Goal: Information Seeking & Learning: Learn about a topic

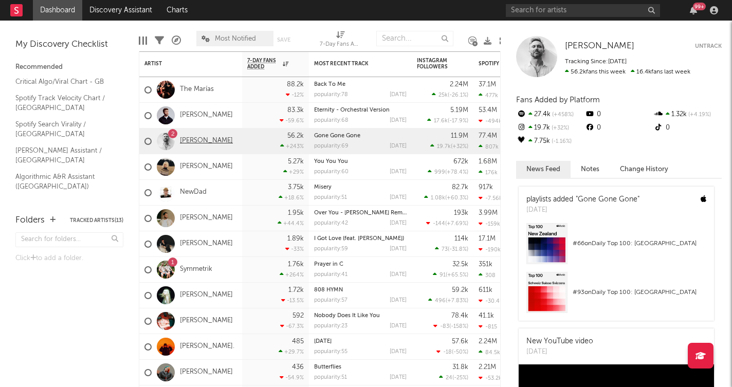
click at [194, 138] on link "[PERSON_NAME]" at bounding box center [206, 141] width 53 height 9
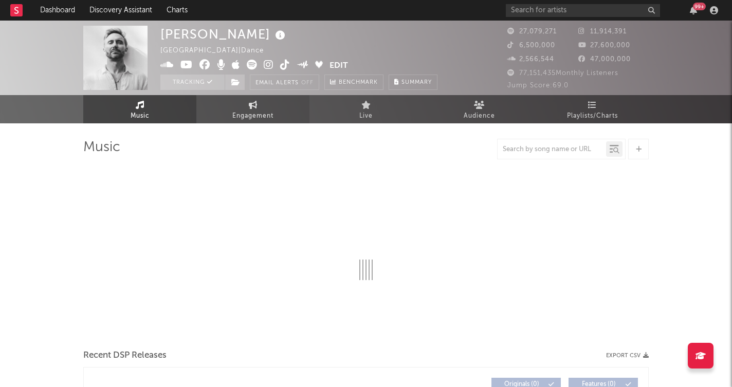
select select "6m"
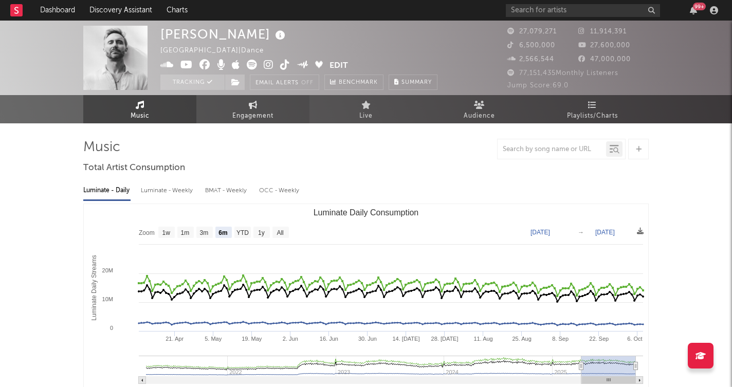
click at [253, 117] on span "Engagement" at bounding box center [252, 116] width 41 height 12
select select "1w"
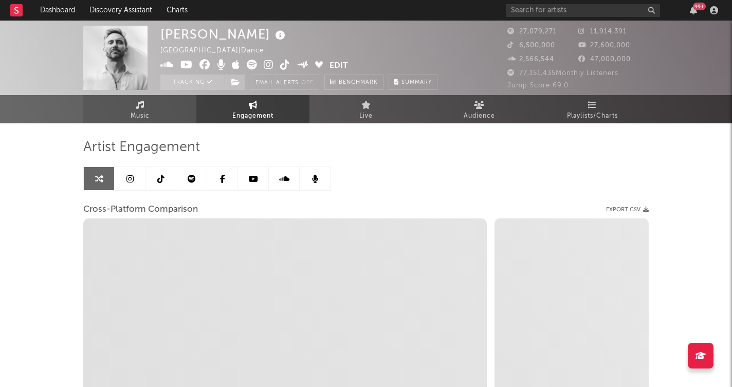
click at [151, 113] on link "Music" at bounding box center [139, 109] width 113 height 28
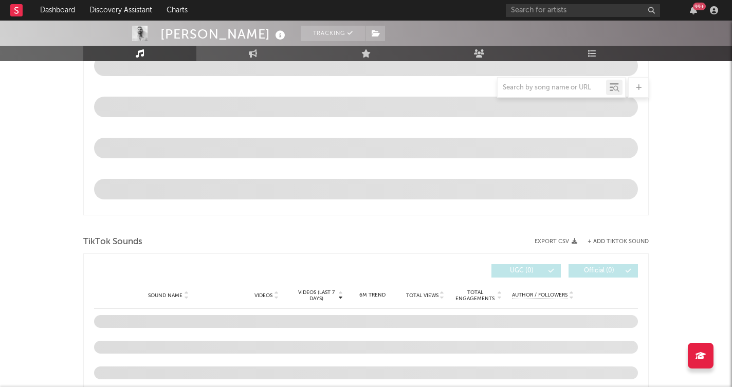
scroll to position [509, 0]
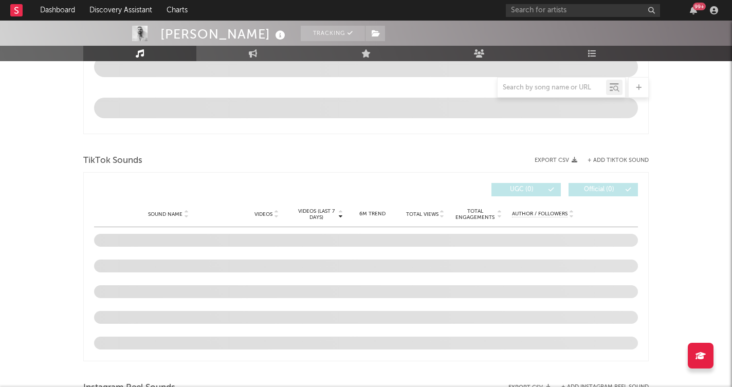
select select "6m"
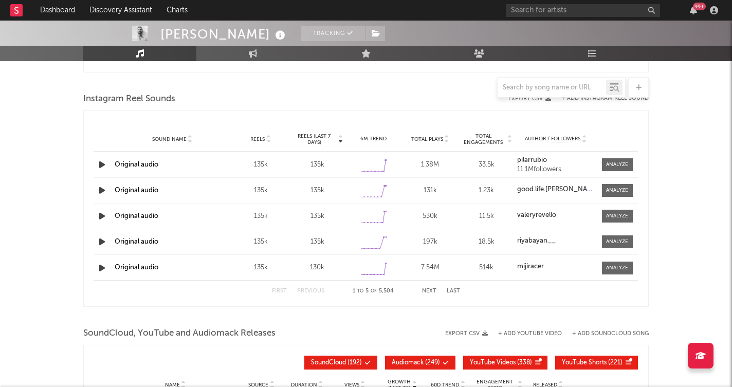
scroll to position [919, 0]
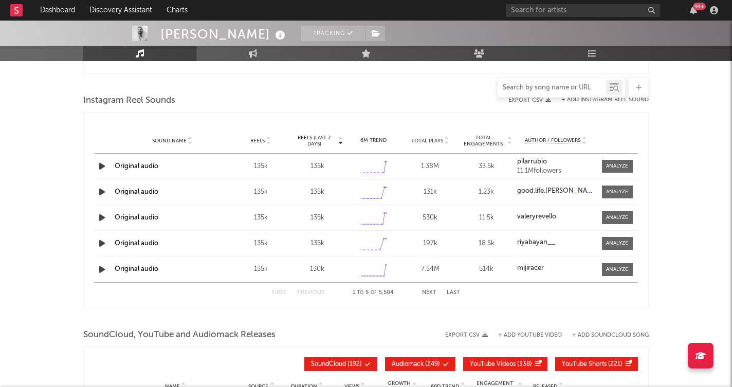
click at [534, 87] on input "text" at bounding box center [551, 88] width 108 height 8
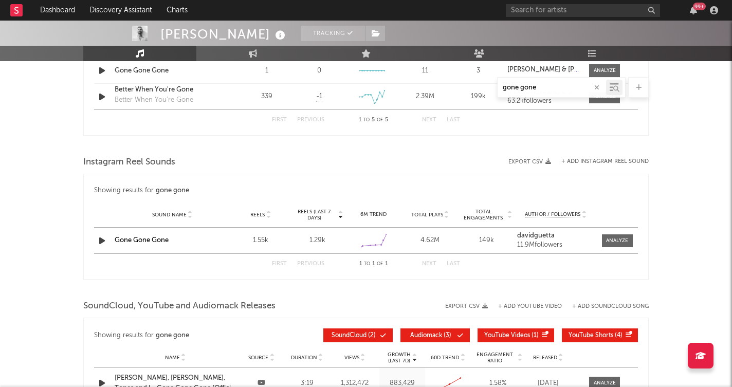
scroll to position [728, 0]
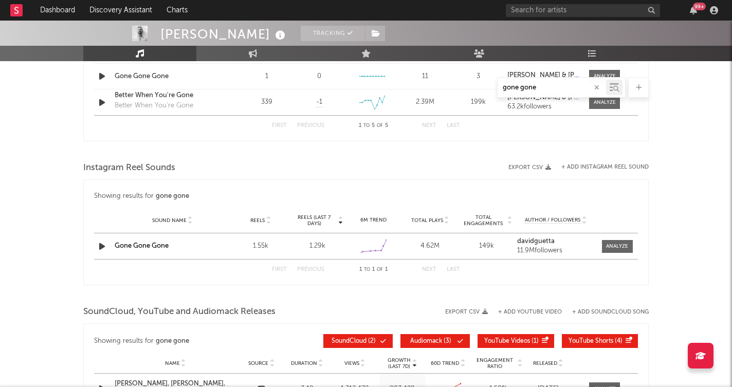
type input "gone gone"
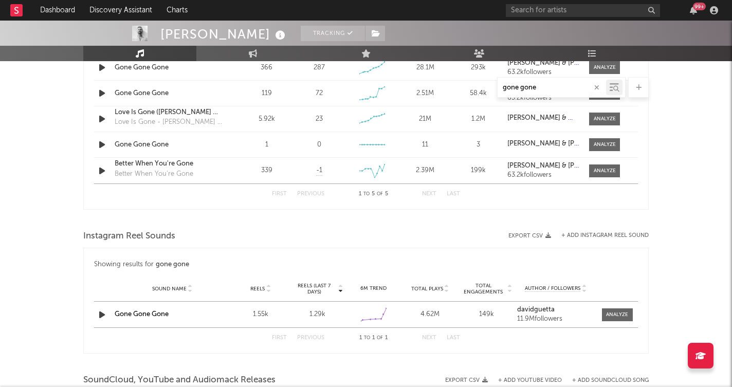
scroll to position [612, 0]
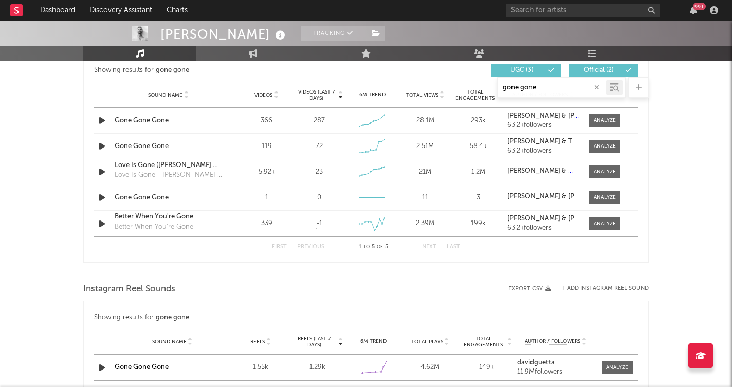
click at [275, 98] on icon at bounding box center [275, 97] width 5 height 4
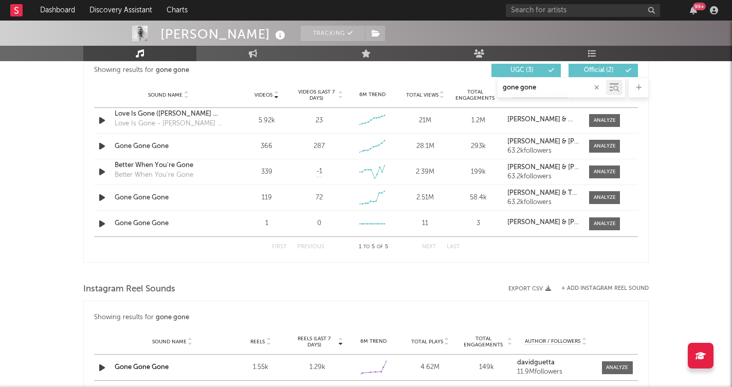
scroll to position [609, 0]
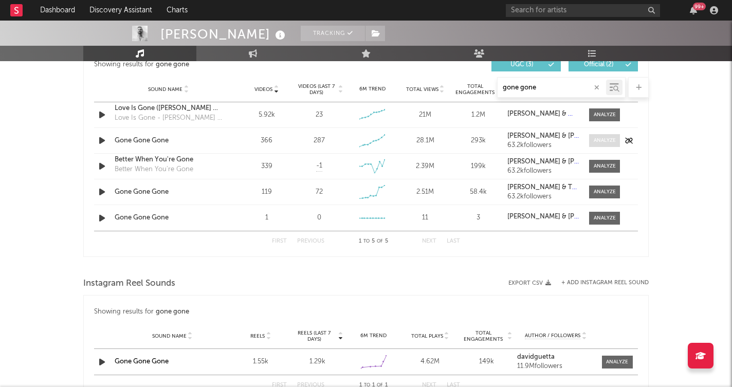
click at [606, 146] on span at bounding box center [604, 140] width 31 height 13
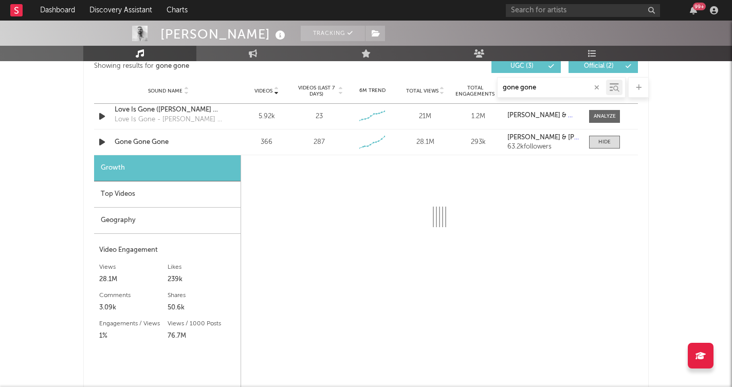
select select "1w"
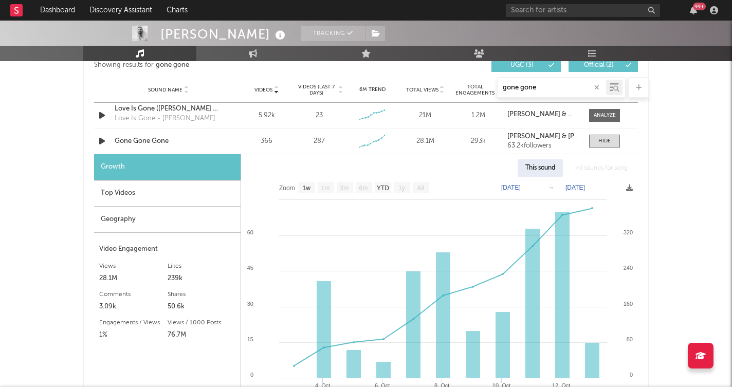
click at [161, 215] on div "Geography" at bounding box center [167, 220] width 146 height 26
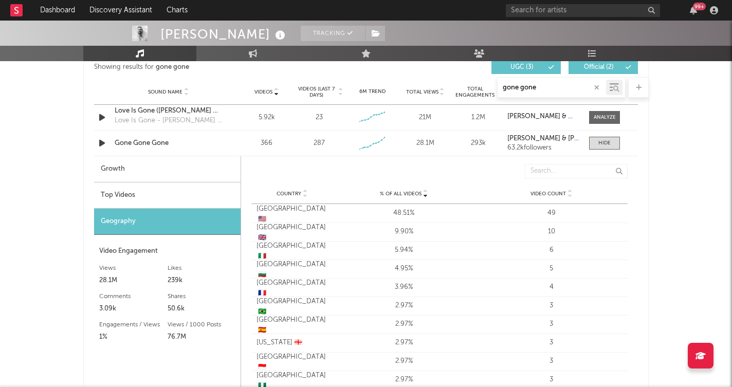
scroll to position [608, 0]
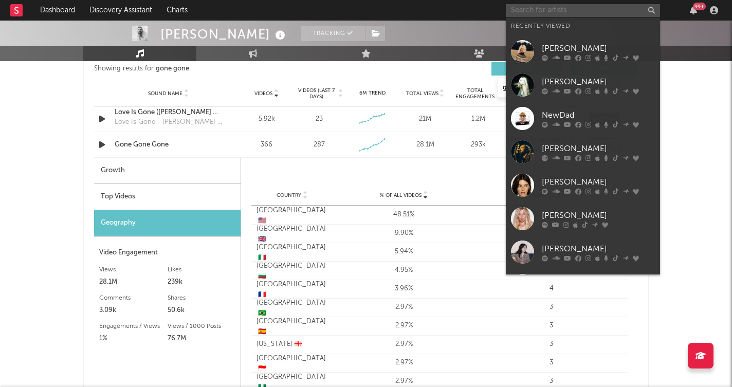
click at [536, 7] on input "text" at bounding box center [583, 10] width 154 height 13
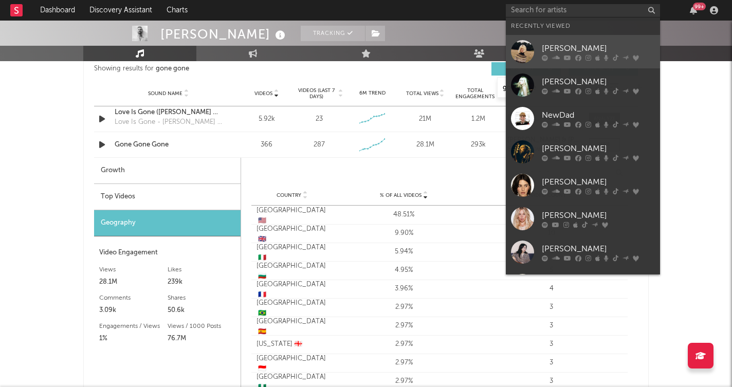
scroll to position [2, 0]
click at [563, 45] on div "[PERSON_NAME]" at bounding box center [598, 47] width 113 height 12
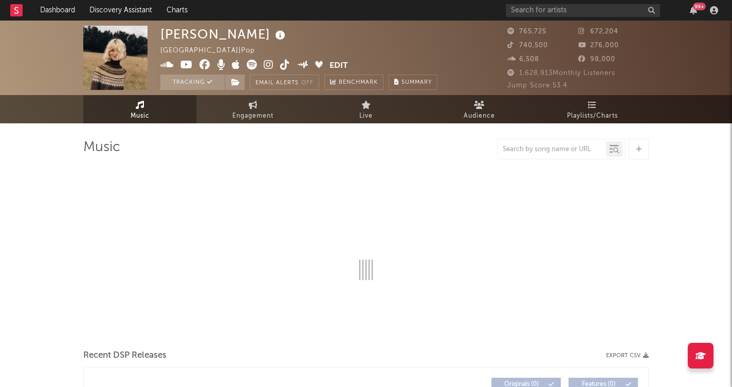
select select "6m"
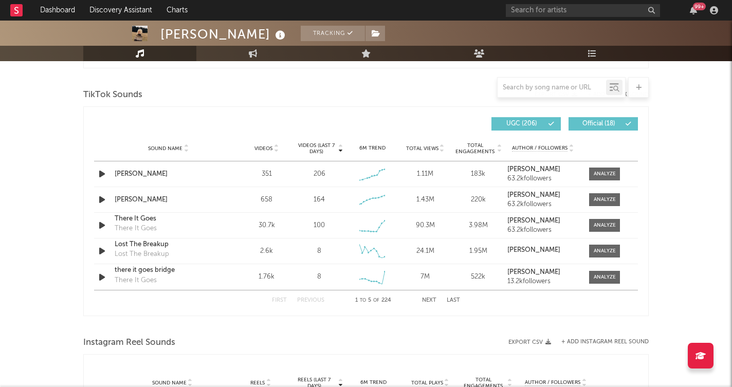
scroll to position [679, 0]
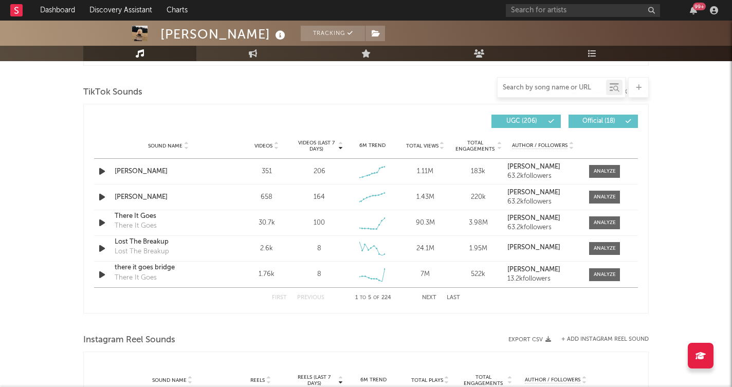
click at [532, 89] on input "text" at bounding box center [551, 88] width 108 height 8
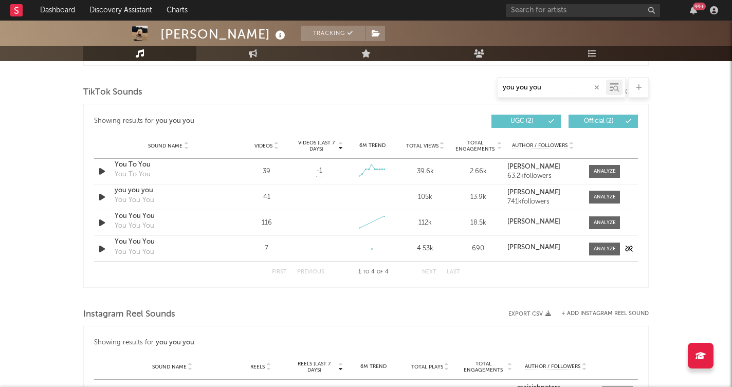
type input "you you you"
click at [133, 240] on div "You You You" at bounding box center [168, 242] width 107 height 10
